Goal: Information Seeking & Learning: Learn about a topic

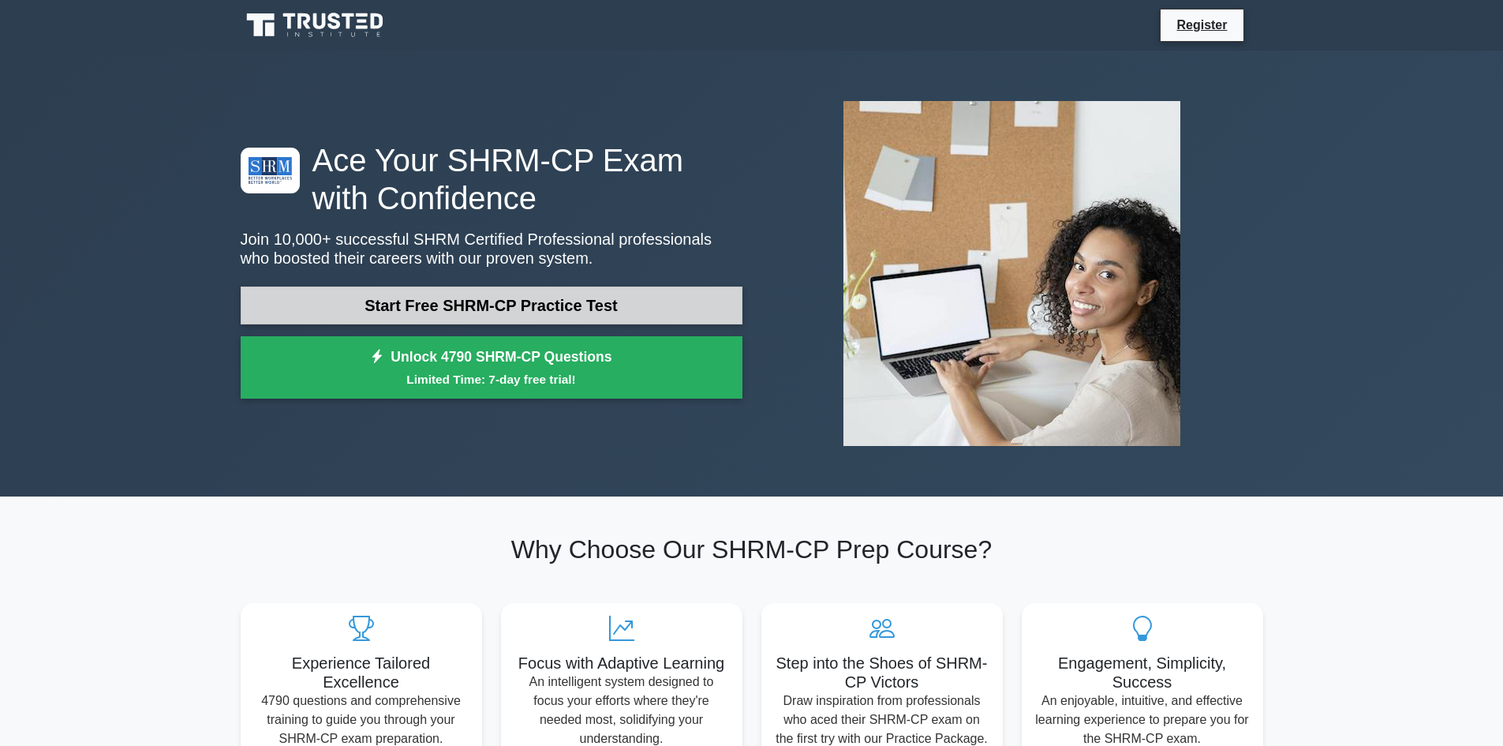
click at [552, 301] on link "Start Free SHRM-CP Practice Test" at bounding box center [492, 305] width 502 height 38
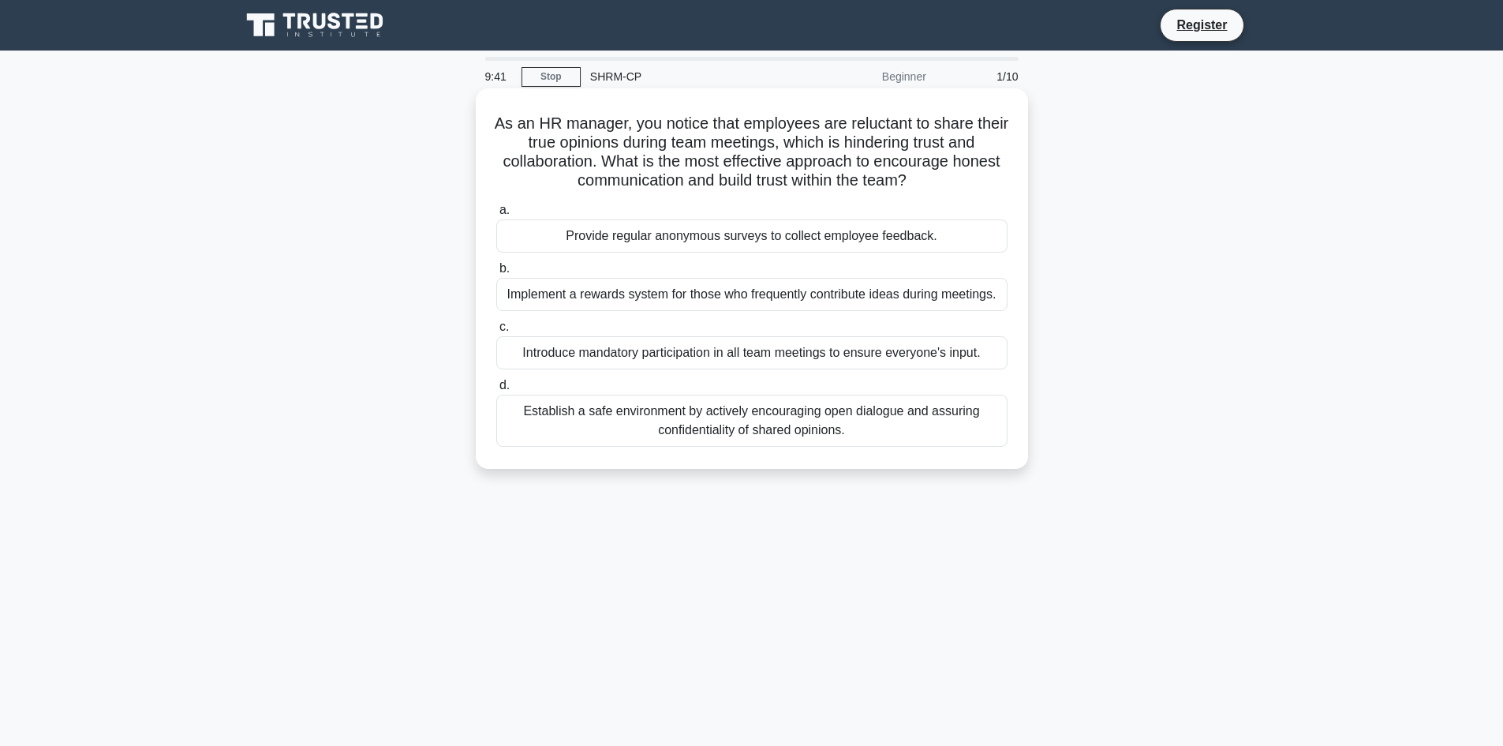
click at [755, 416] on div "Establish a safe environment by actively encouraging open dialogue and assuring…" at bounding box center [751, 421] width 511 height 52
click at [496, 391] on input "d. Establish a safe environment by actively encouraging open dialogue and assur…" at bounding box center [496, 385] width 0 height 10
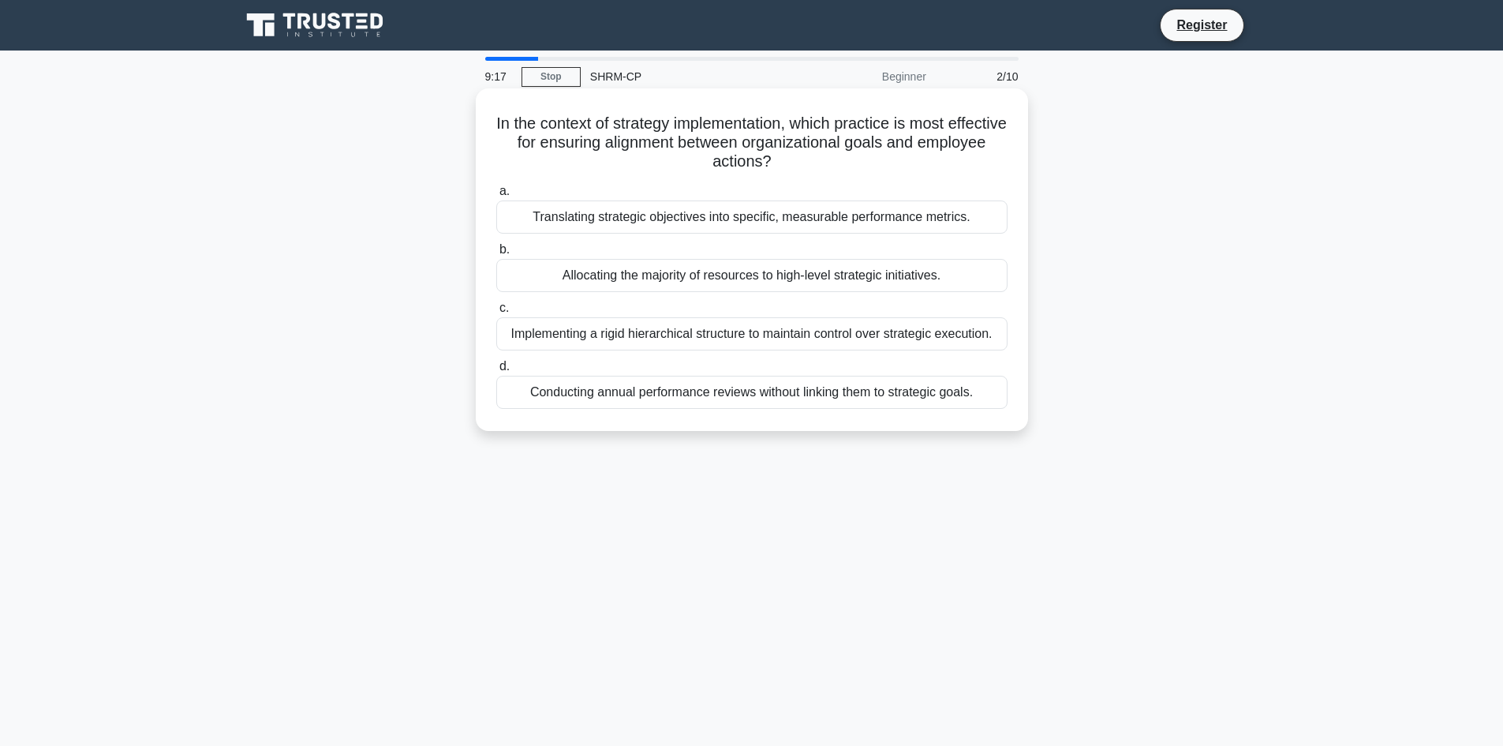
click at [724, 210] on div "Translating strategic objectives into specific, measurable performance metrics." at bounding box center [751, 216] width 511 height 33
click at [496, 197] on input "a. Translating strategic objectives into specific, measurable performance metri…" at bounding box center [496, 191] width 0 height 10
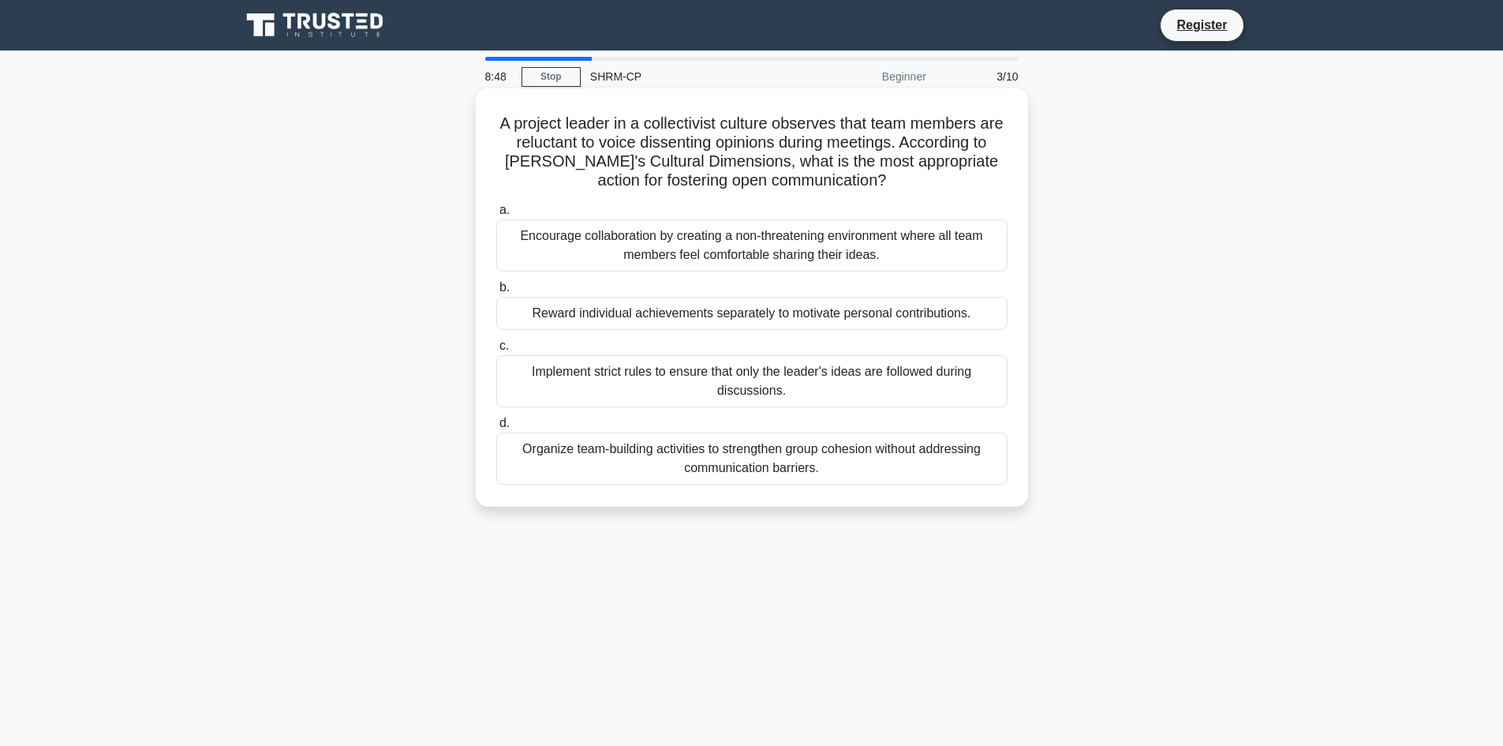
click at [676, 237] on div "Encourage collaboration by creating a non-threatening environment where all tea…" at bounding box center [751, 245] width 511 height 52
click at [496, 215] on input "a. Encourage collaboration by creating a non-threatening environment where all …" at bounding box center [496, 210] width 0 height 10
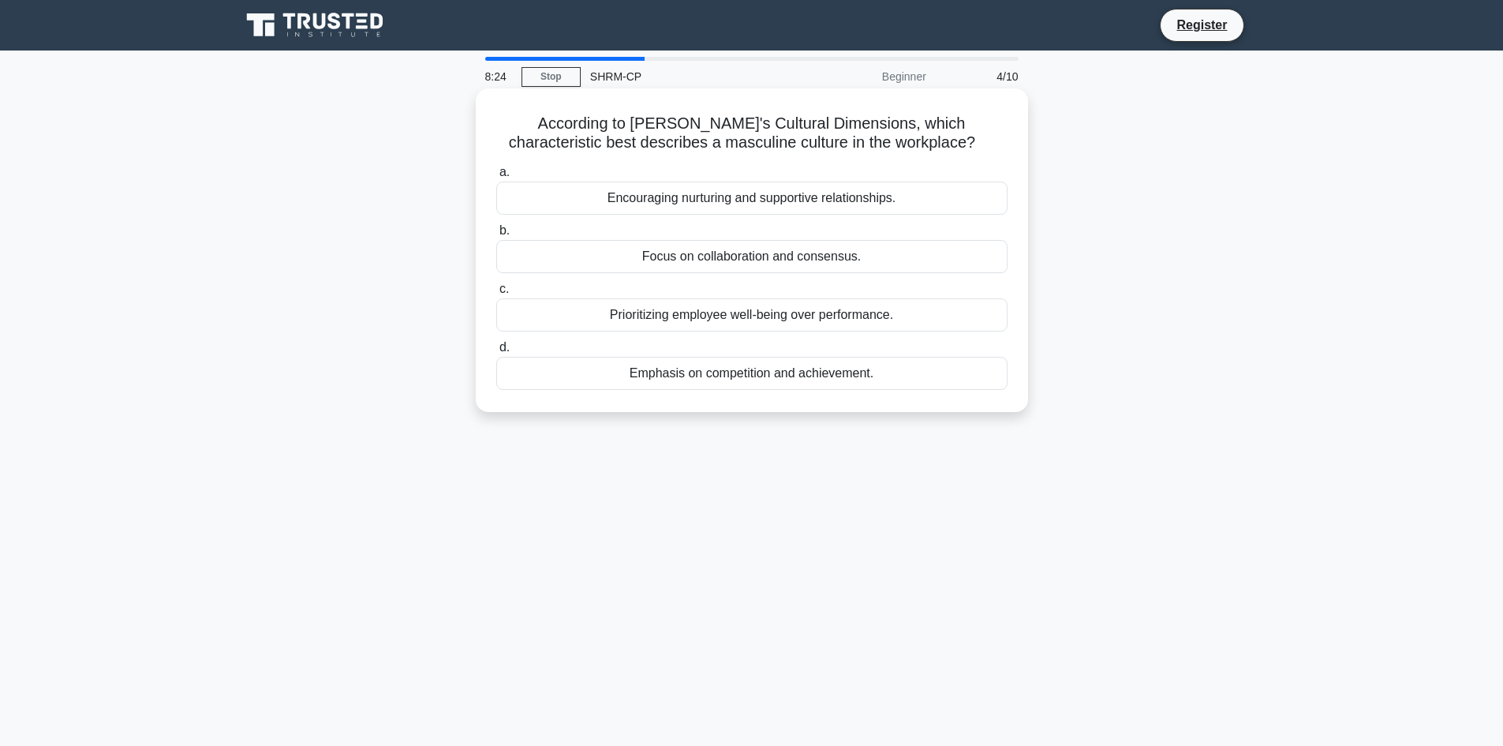
click at [708, 373] on div "Emphasis on competition and achievement." at bounding box center [751, 373] width 511 height 33
click at [496, 353] on input "d. Emphasis on competition and achievement." at bounding box center [496, 348] width 0 height 10
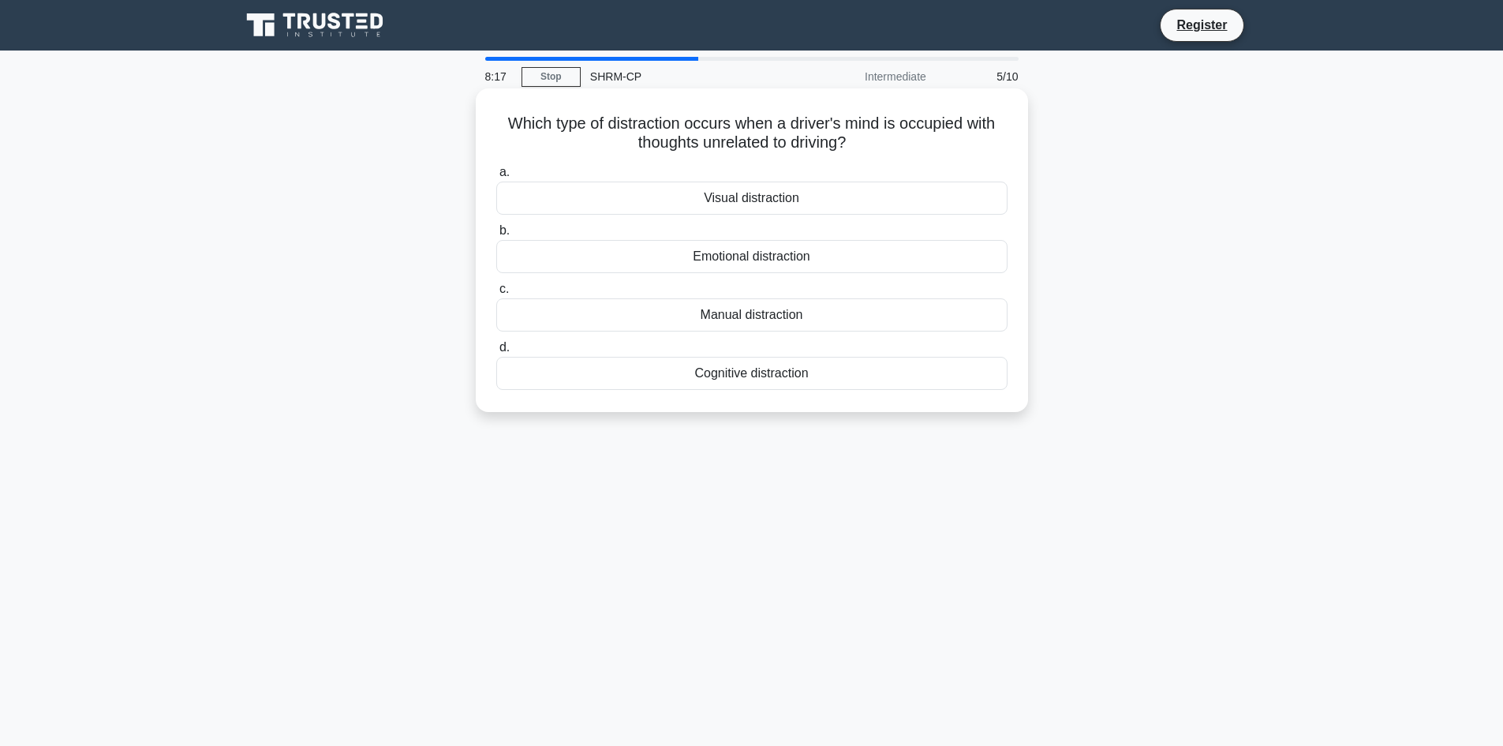
click at [705, 372] on div "Cognitive distraction" at bounding box center [751, 373] width 511 height 33
click at [496, 353] on input "d. Cognitive distraction" at bounding box center [496, 348] width 0 height 10
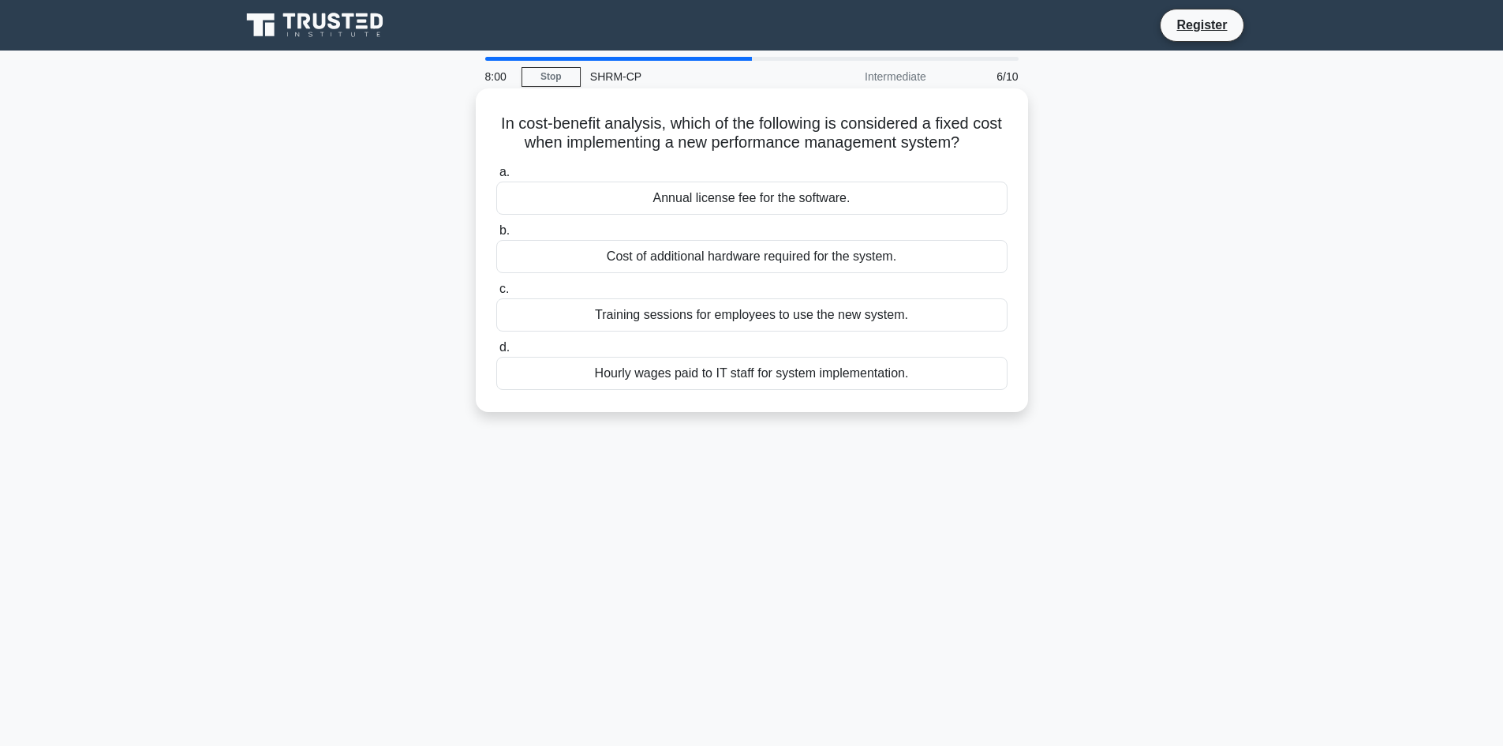
click at [709, 313] on div "Training sessions for employees to use the new system." at bounding box center [751, 314] width 511 height 33
click at [496, 294] on input "c. Training sessions for employees to use the new system." at bounding box center [496, 289] width 0 height 10
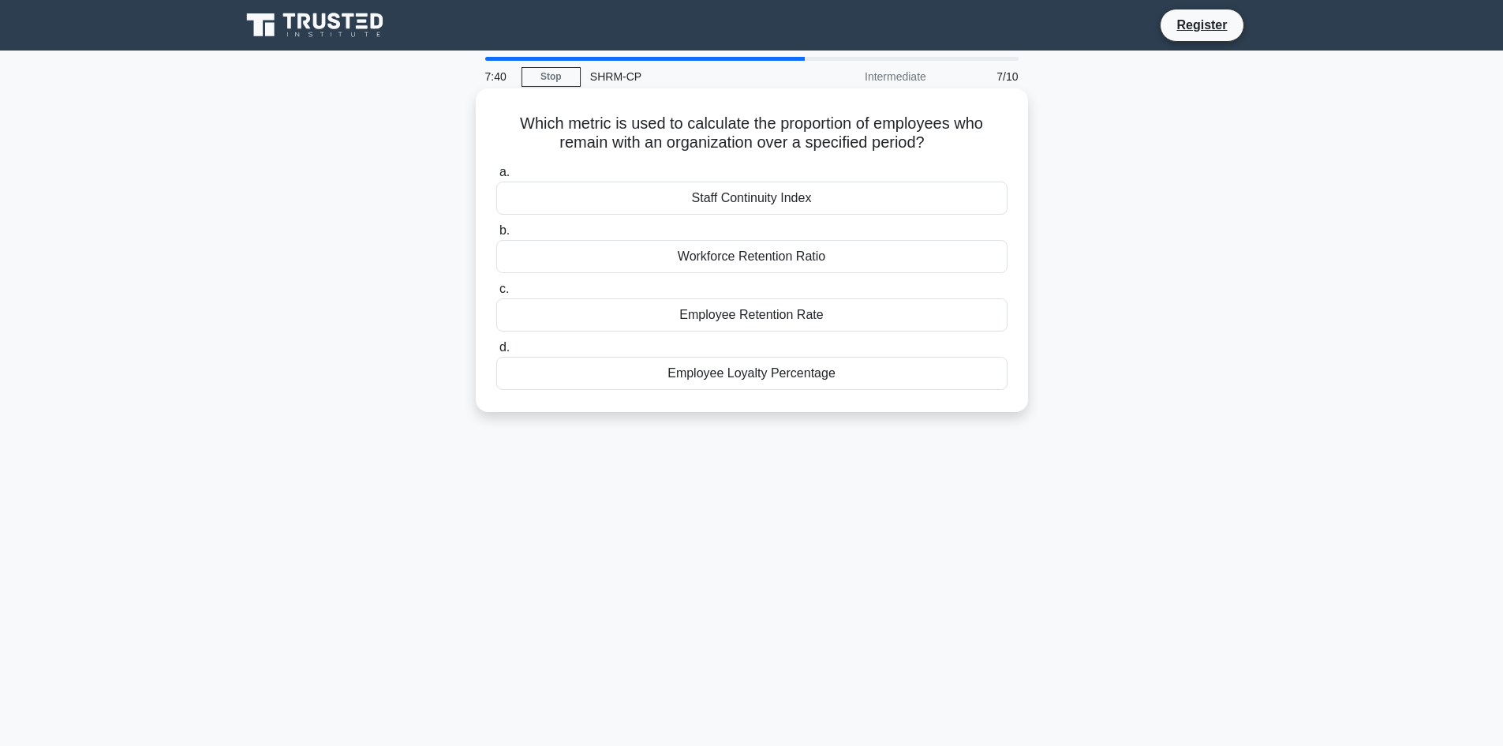
click at [732, 376] on div "Employee Loyalty Percentage" at bounding box center [751, 373] width 511 height 33
click at [496, 353] on input "d. Employee Loyalty Percentage" at bounding box center [496, 348] width 0 height 10
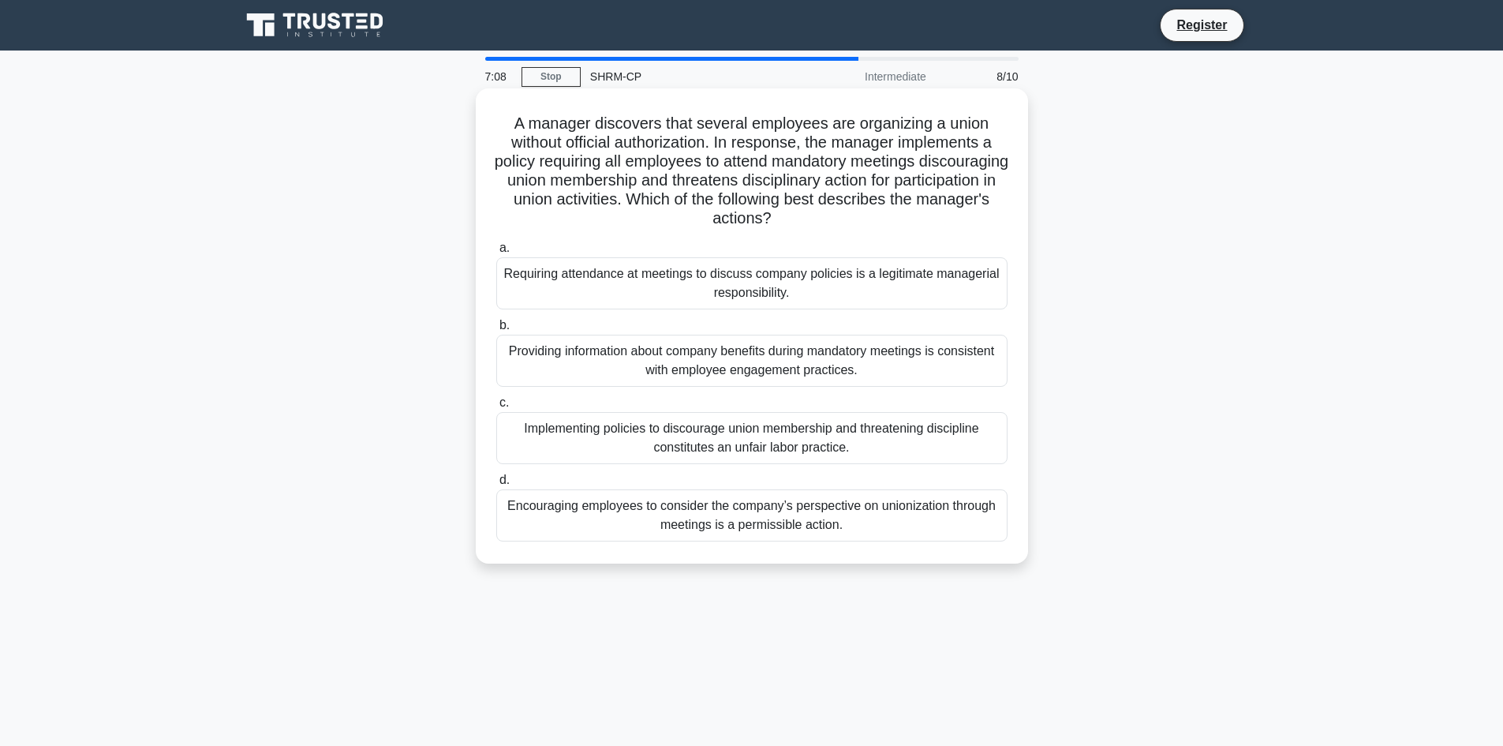
click at [718, 438] on div "Implementing policies to discourage union membership and threatening discipline…" at bounding box center [751, 438] width 511 height 52
click at [496, 408] on input "c. Implementing policies to discourage union membership and threatening discipl…" at bounding box center [496, 403] width 0 height 10
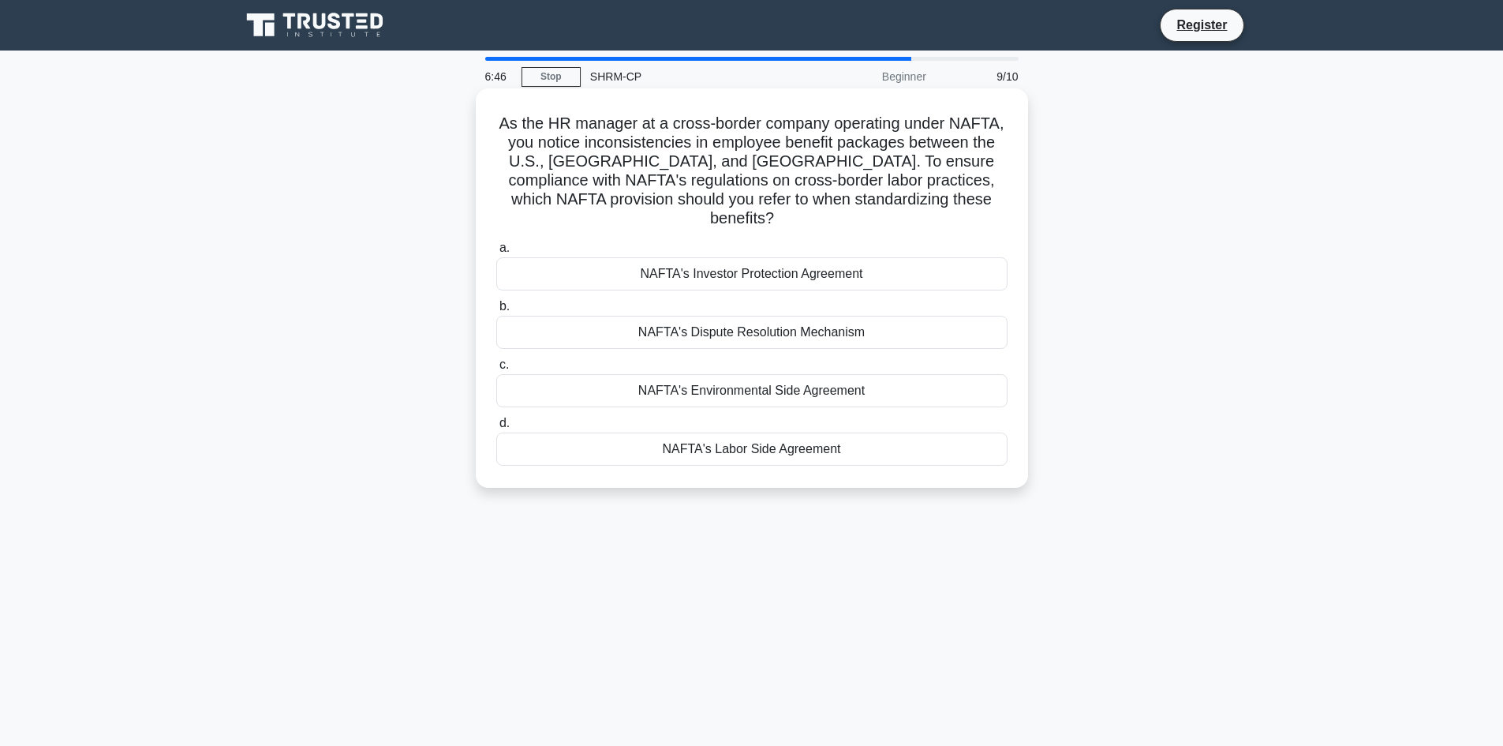
click at [723, 432] on div "NAFTA's Labor Side Agreement" at bounding box center [751, 448] width 511 height 33
click at [496, 429] on input "d. NAFTA's Labor Side Agreement" at bounding box center [496, 423] width 0 height 10
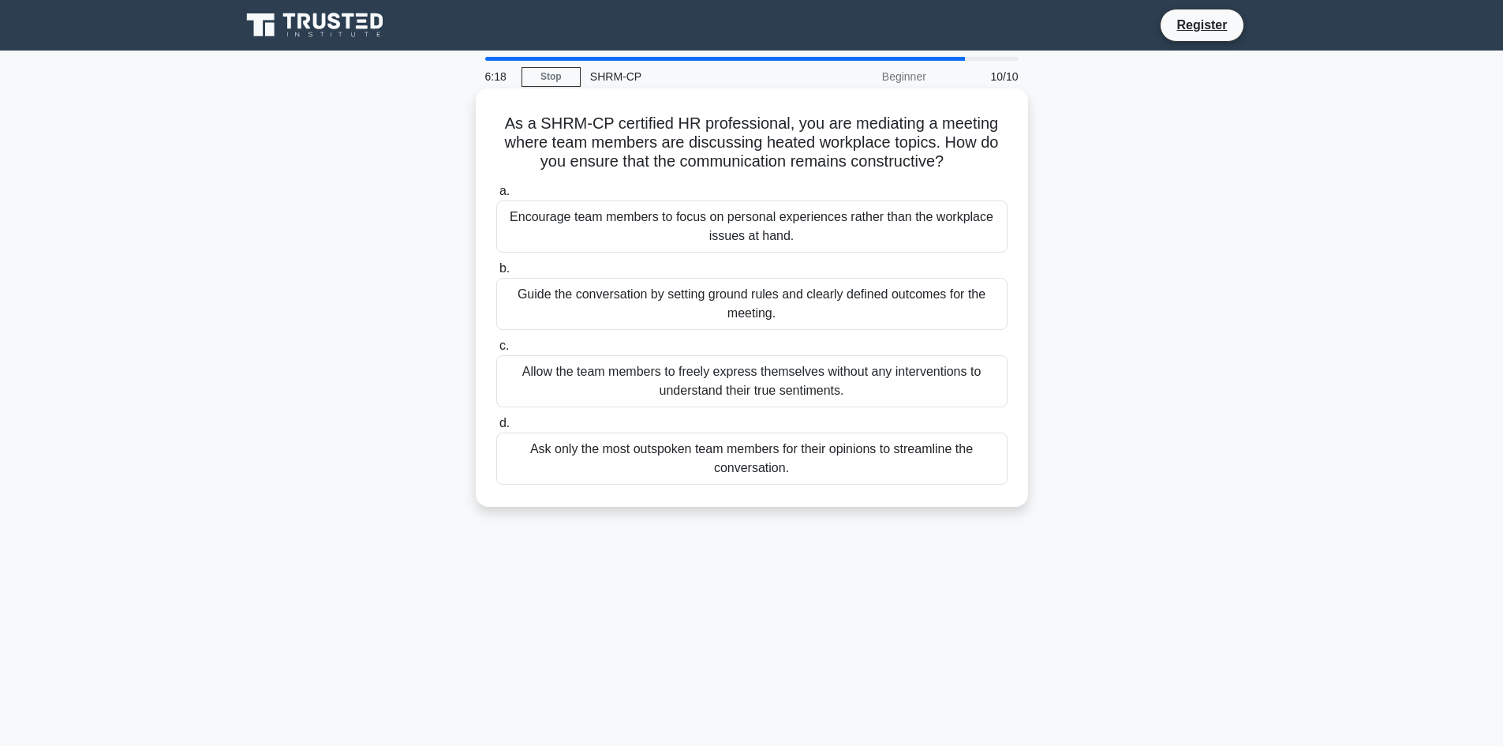
click at [646, 310] on div "Guide the conversation by setting ground rules and clearly defined outcomes for…" at bounding box center [751, 304] width 511 height 52
click at [496, 274] on input "b. Guide the conversation by setting ground rules and clearly defined outcomes …" at bounding box center [496, 269] width 0 height 10
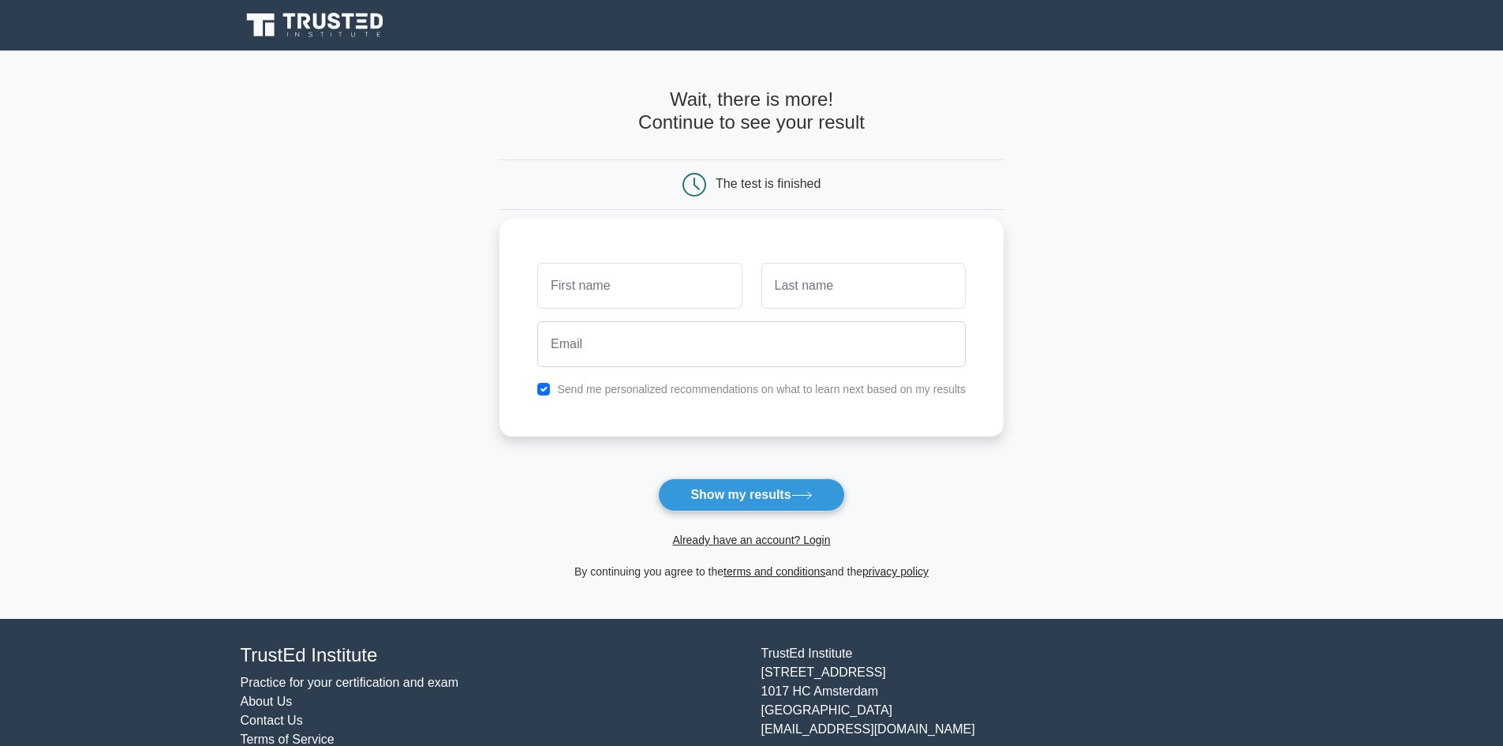
click at [634, 288] on input "text" at bounding box center [639, 286] width 204 height 46
type input "Jacquleine"
click at [769, 295] on input "text" at bounding box center [864, 286] width 204 height 46
type input "Foster"
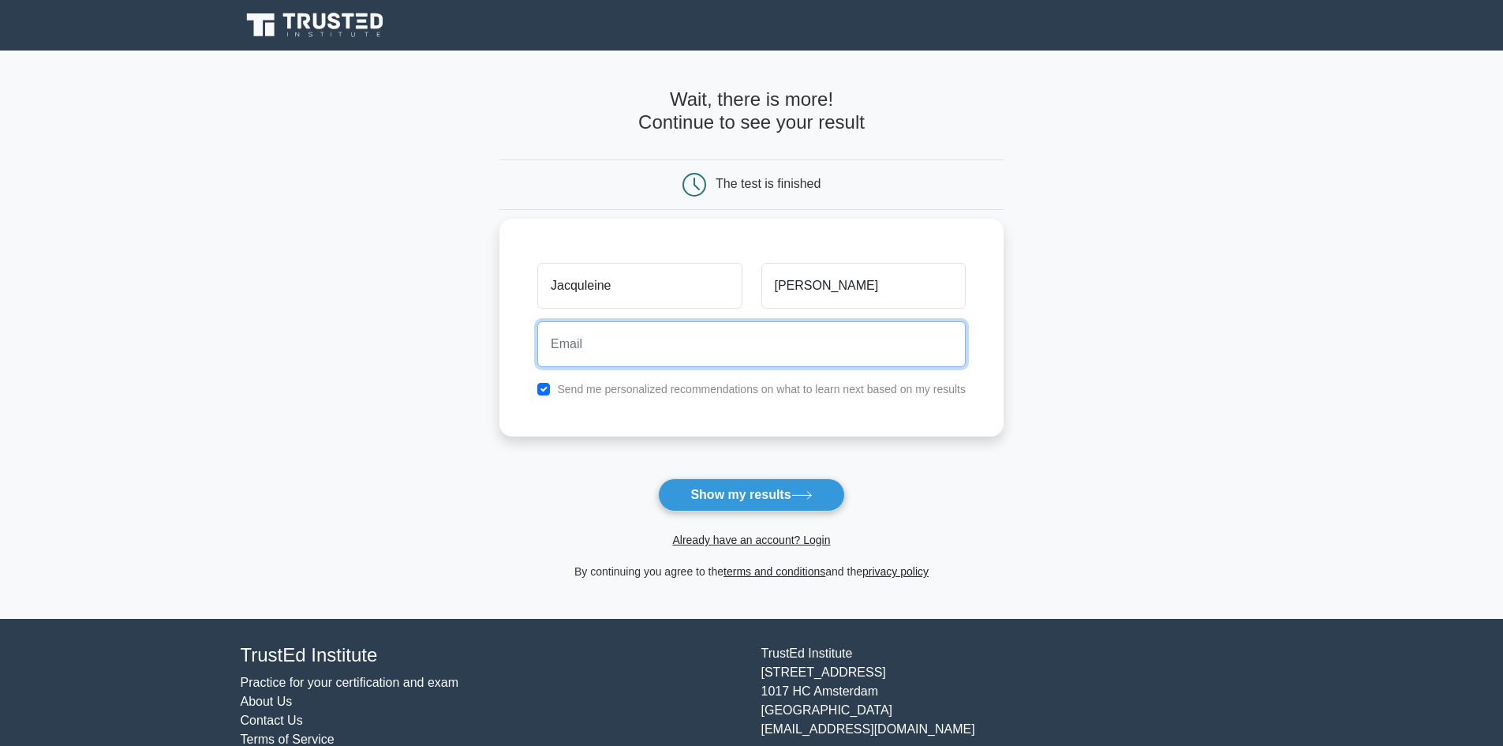
click at [706, 352] on input "email" at bounding box center [751, 344] width 429 height 46
type input "jacqueline.foster@ovivowater.com"
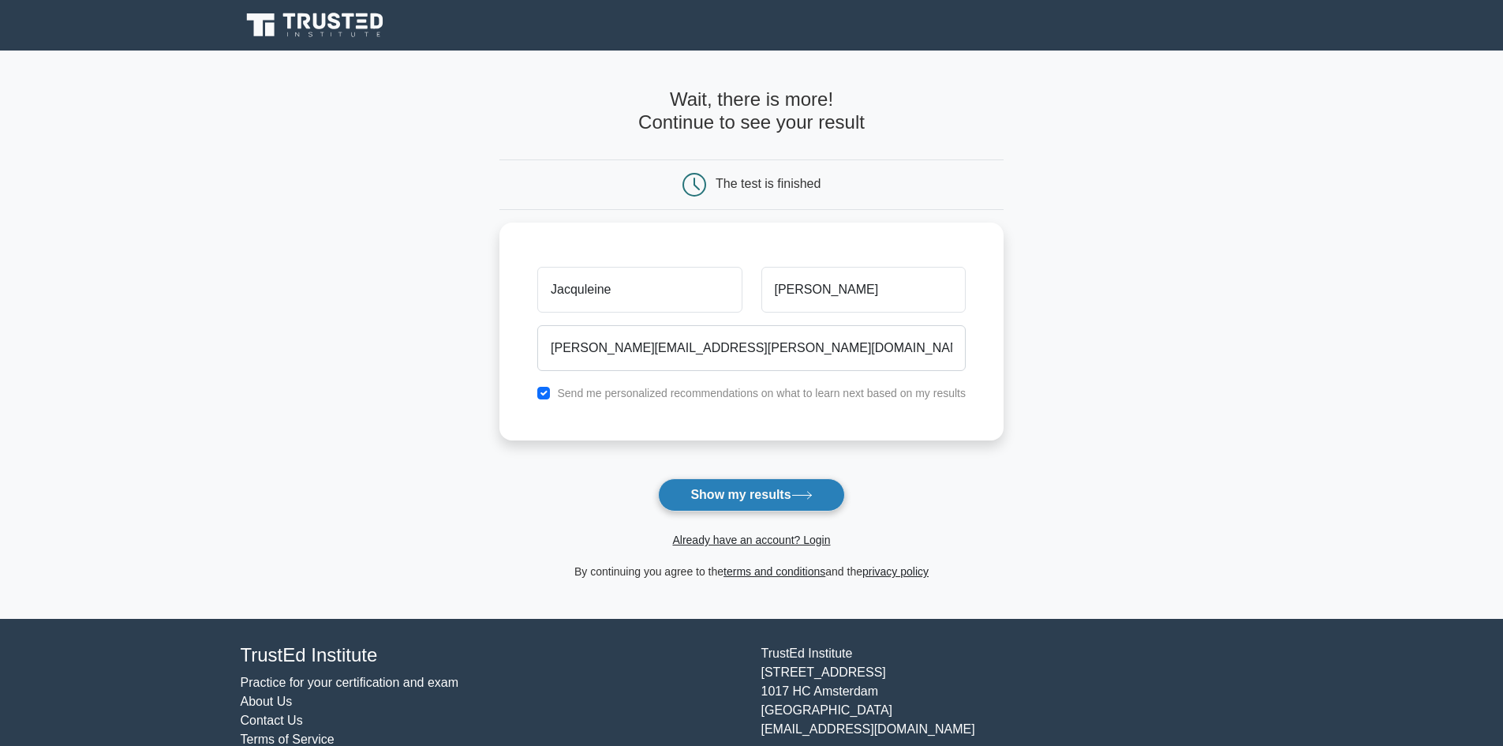
click at [765, 492] on button "Show my results" at bounding box center [751, 494] width 186 height 33
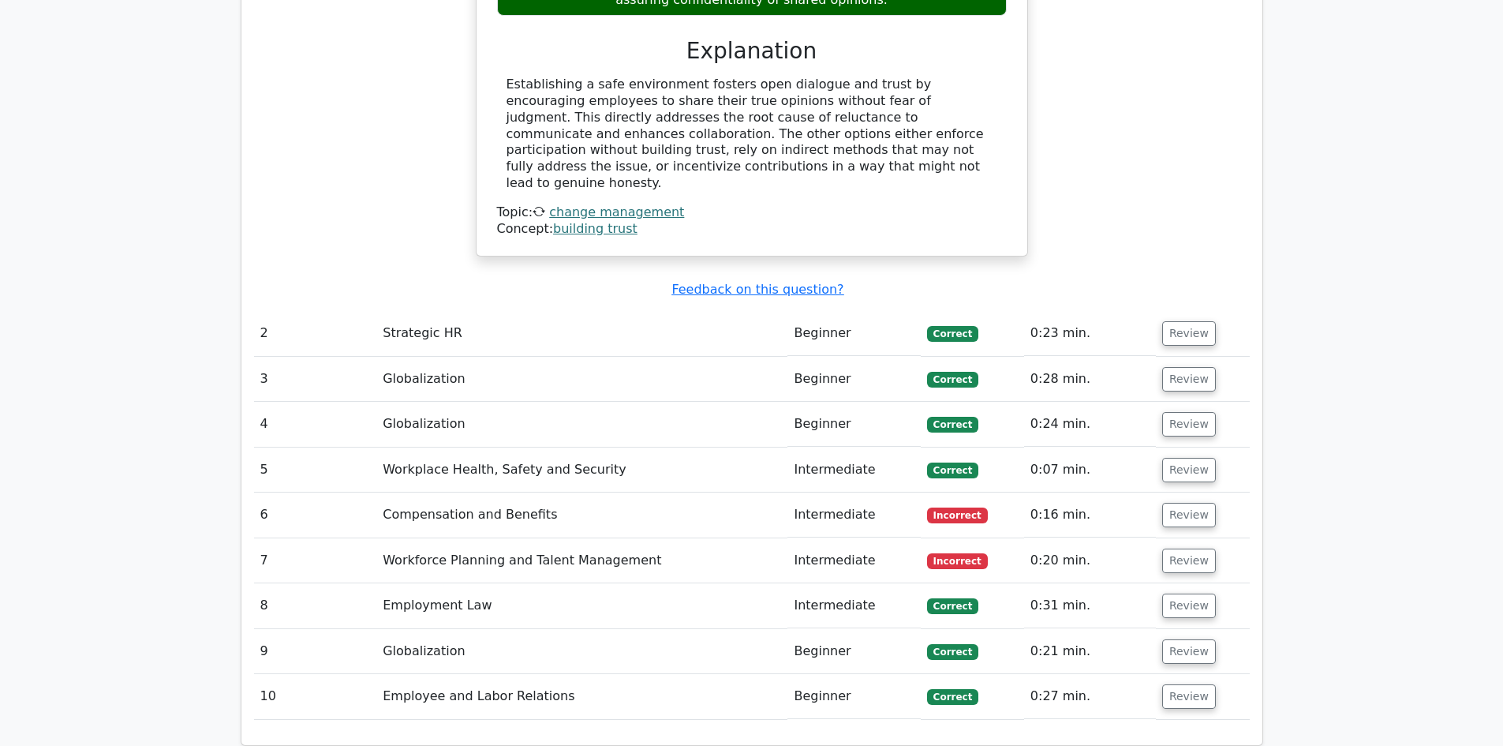
scroll to position [1815, 0]
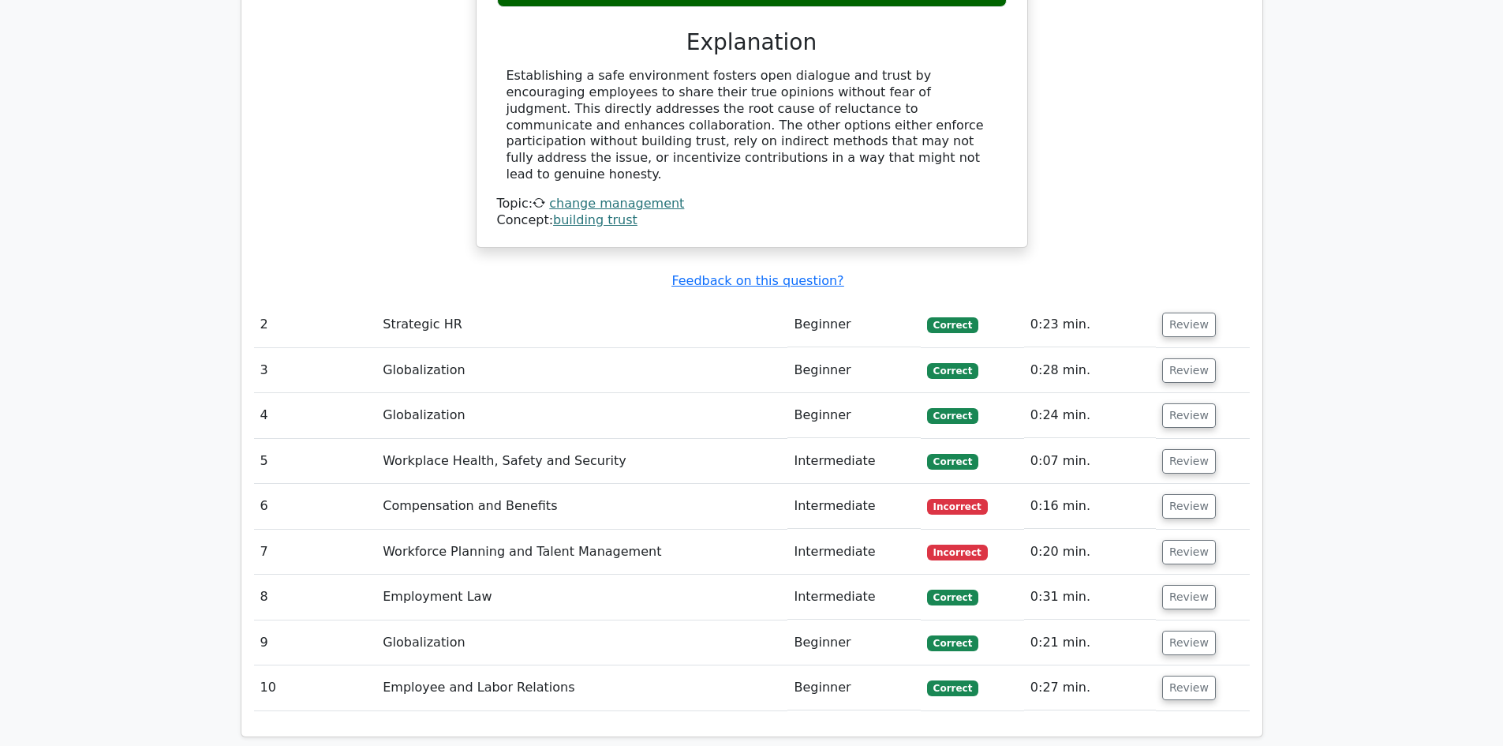
click at [537, 484] on td "Compensation and Benefits" at bounding box center [581, 506] width 411 height 45
click at [1173, 494] on button "Review" at bounding box center [1189, 506] width 54 height 24
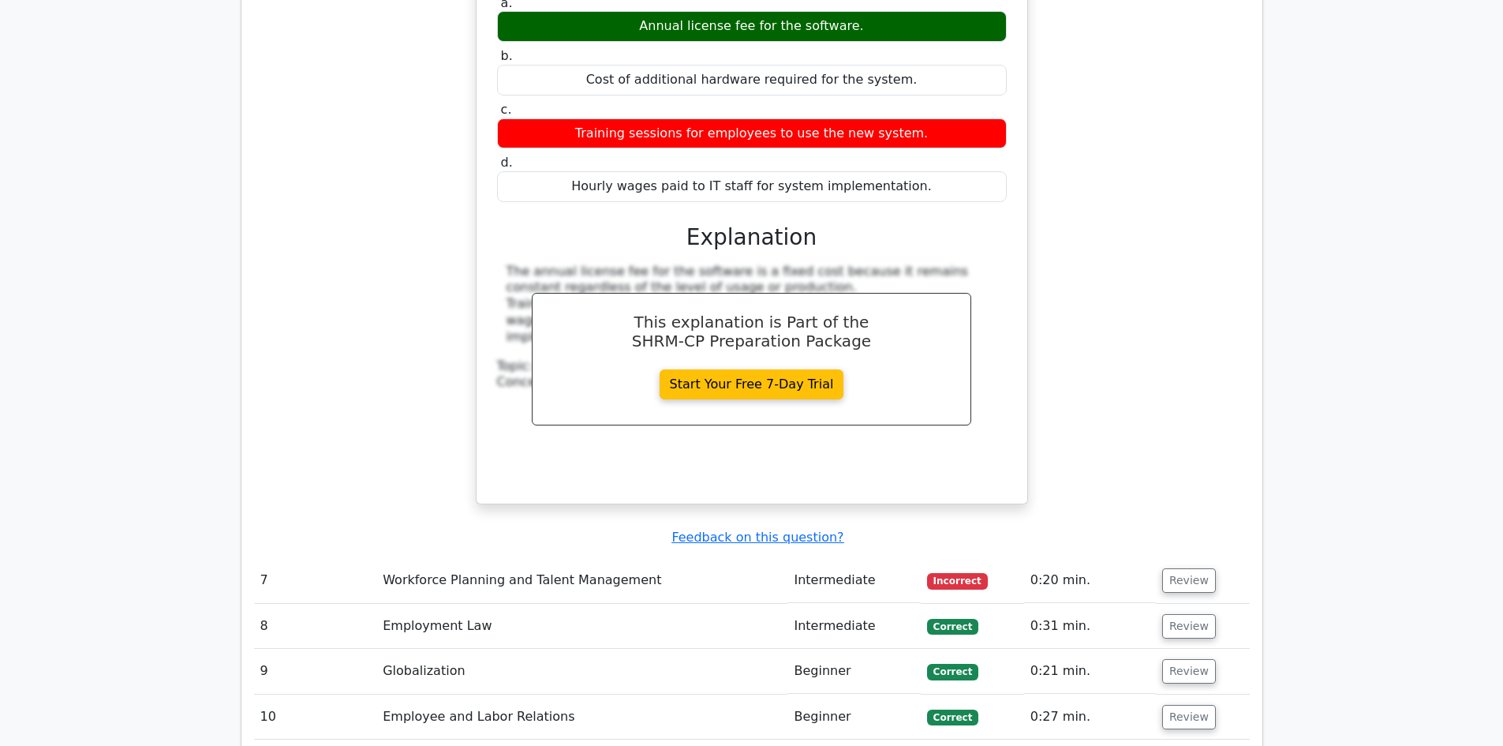
scroll to position [2446, 0]
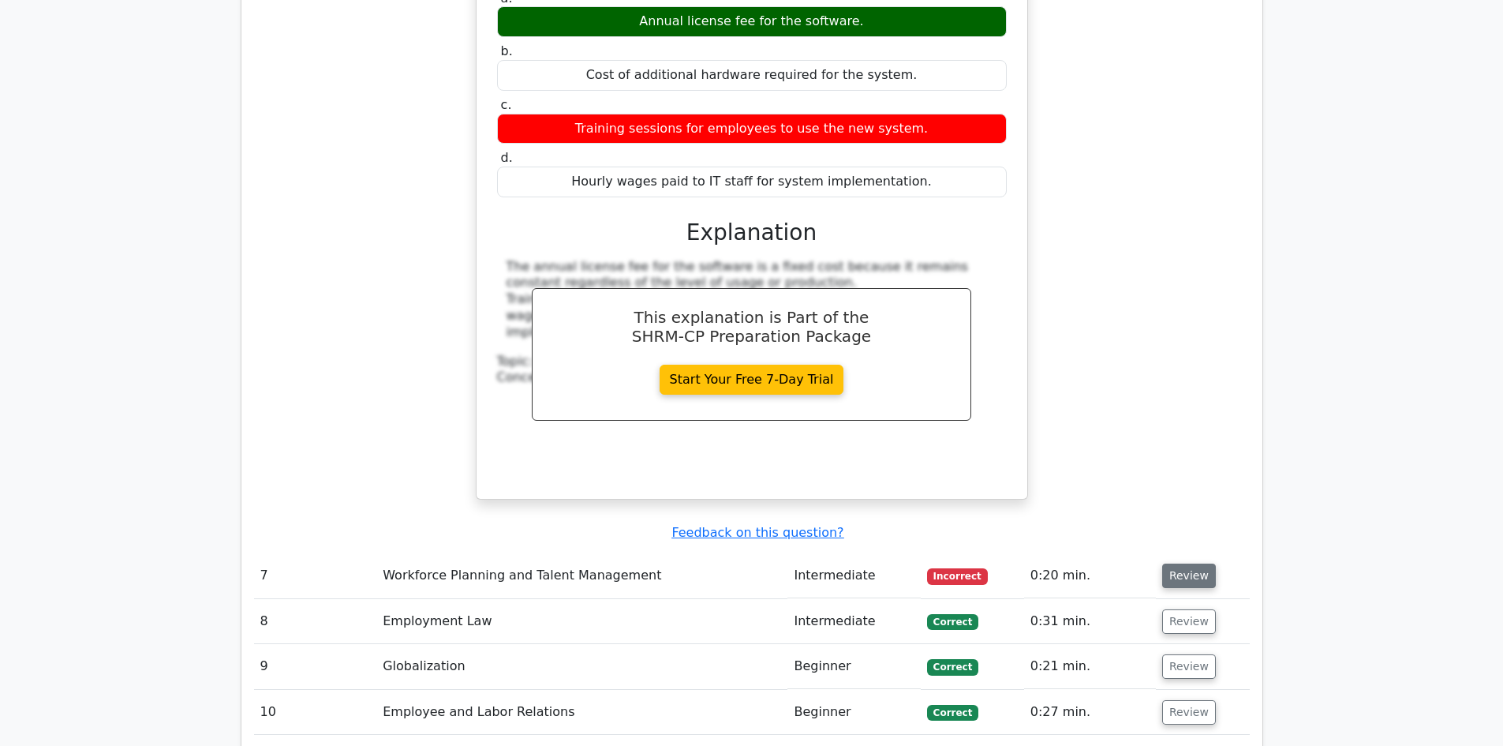
click at [1169, 563] on button "Review" at bounding box center [1189, 575] width 54 height 24
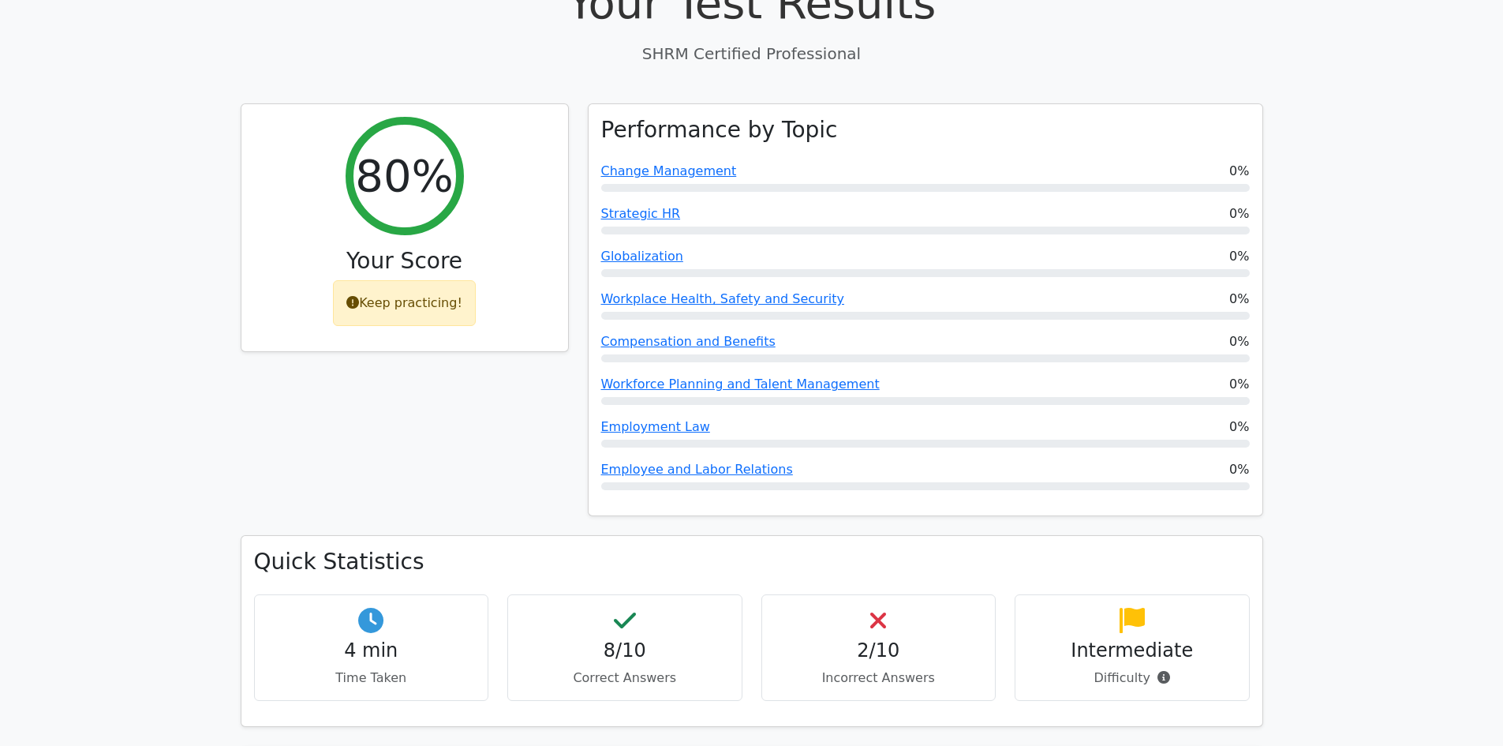
scroll to position [289, 0]
